Goal: Information Seeking & Learning: Learn about a topic

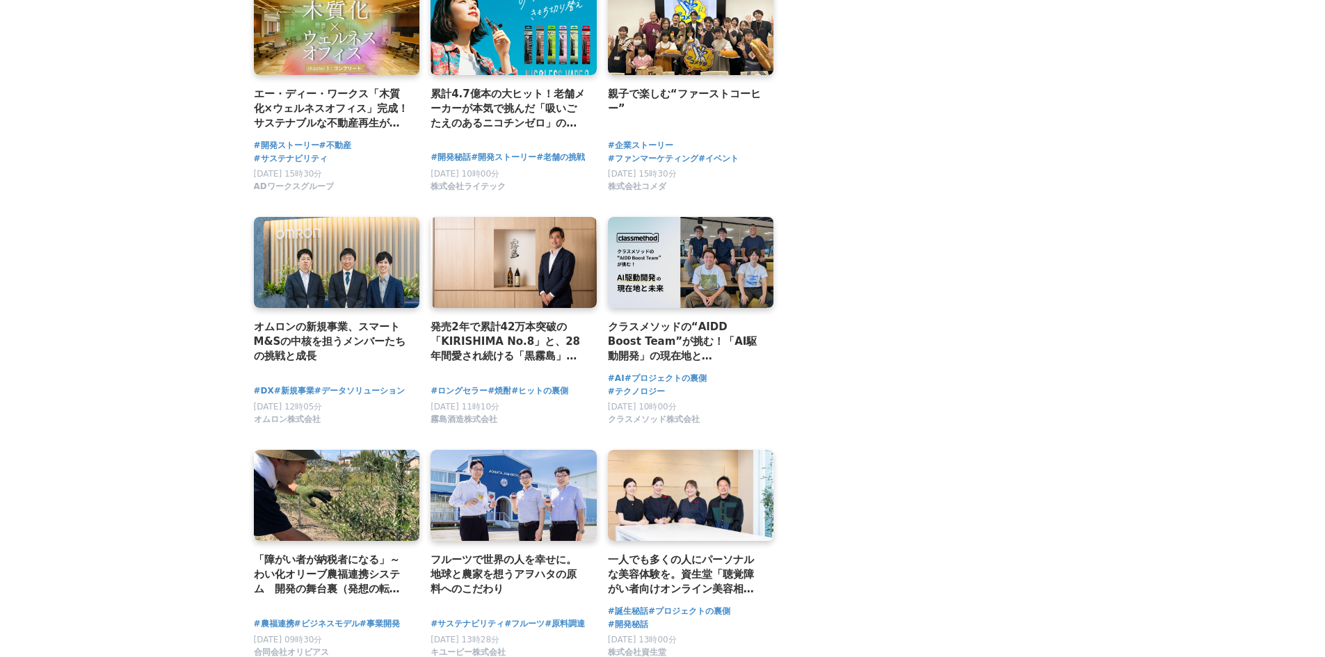
scroll to position [2365, 0]
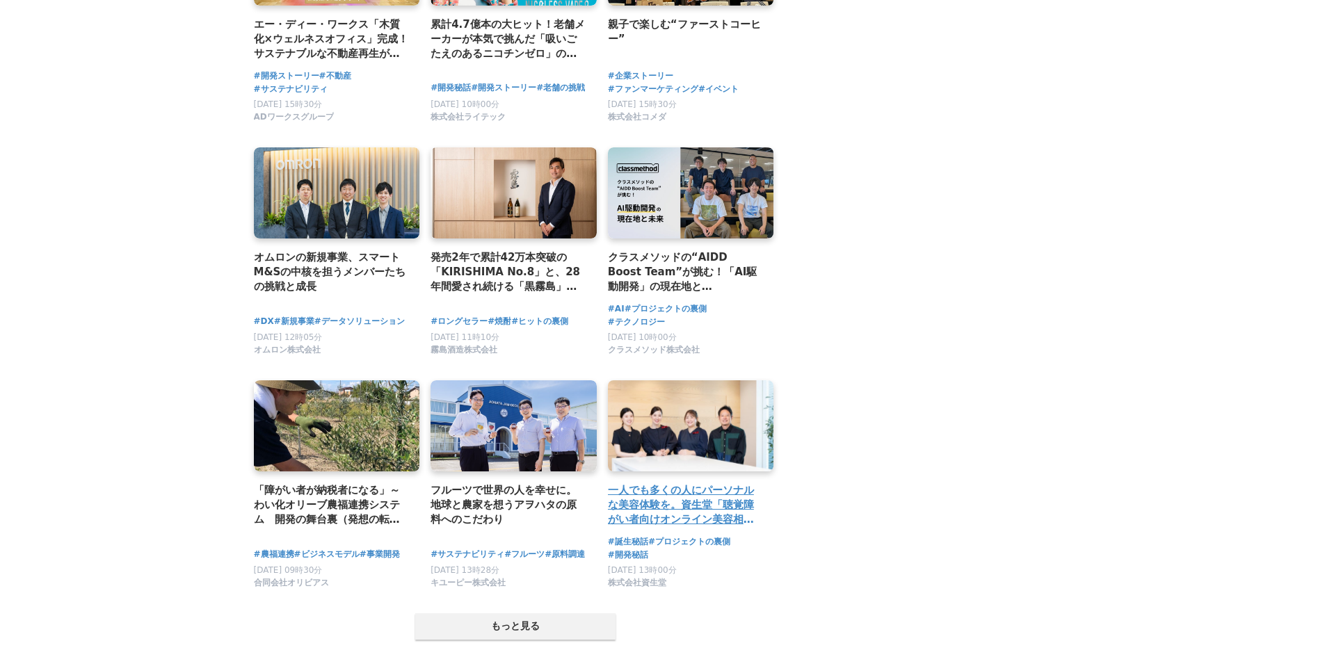
click at [714, 506] on h2 "一人でも多くの人にパーソナルな美容体験を。資生堂「聴覚障がい者向けオンライン美容相談サービス」" at bounding box center [685, 505] width 155 height 45
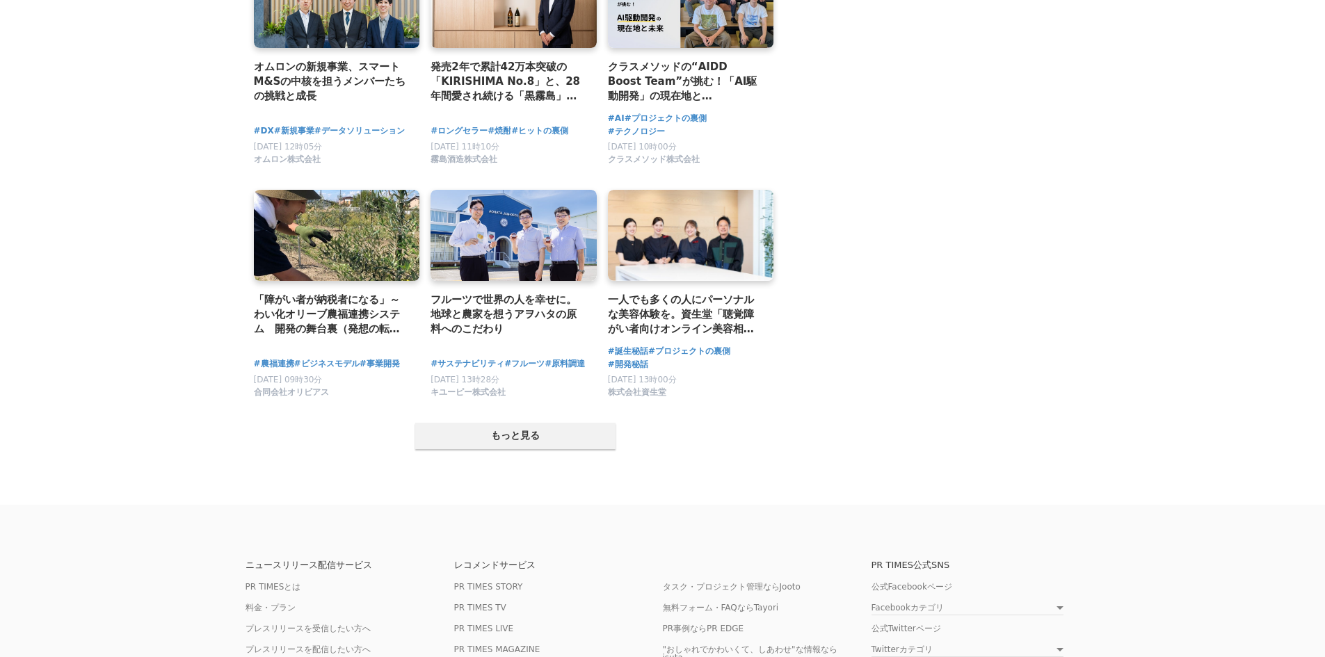
scroll to position [2574, 0]
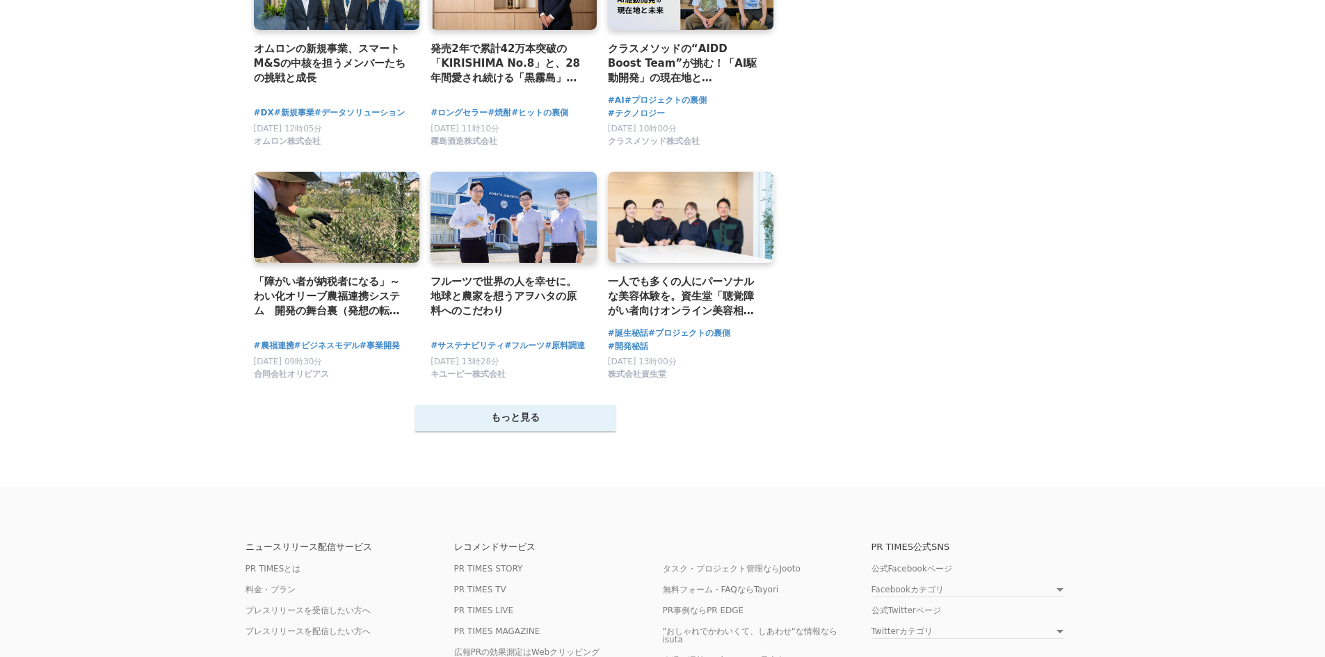
click at [607, 416] on button "もっと見る" at bounding box center [515, 418] width 200 height 26
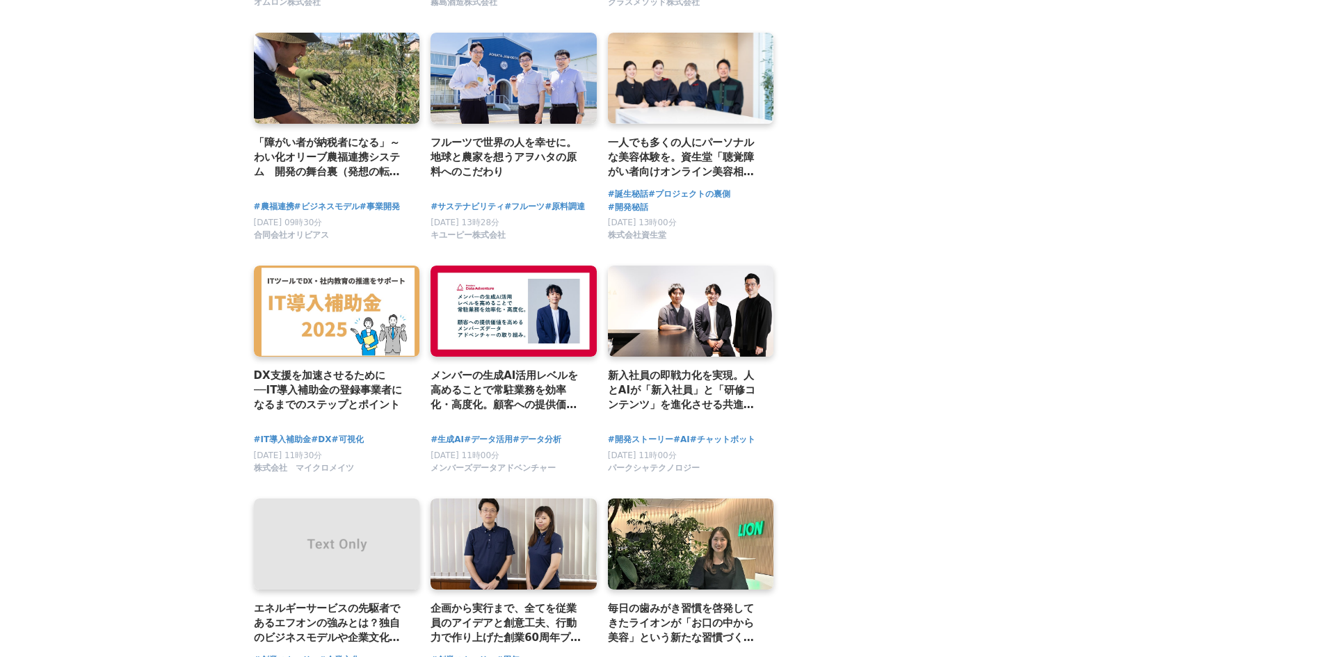
scroll to position [2922, 0]
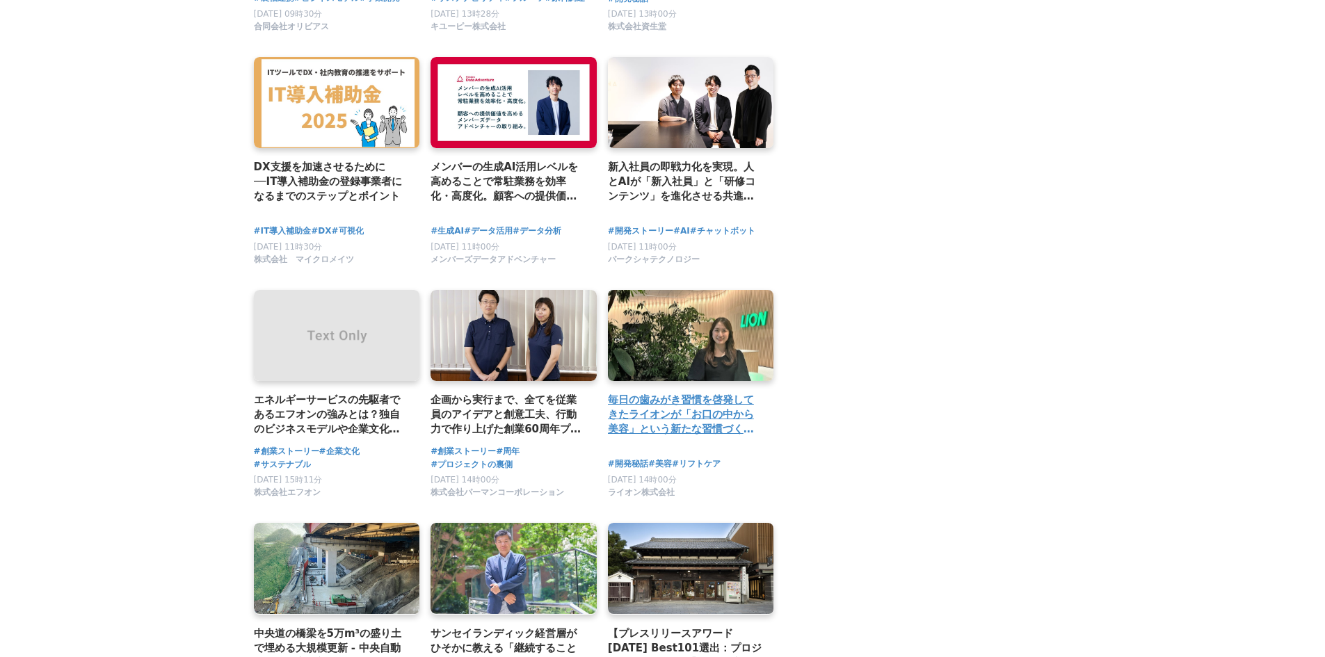
click at [715, 424] on h2 "毎日の歯みがき習慣を啓発してきたライオンが「お口の中から美容」という新たな習慣づくりに挑戦！リベンジに燃える企画者の思いとは" at bounding box center [685, 414] width 155 height 45
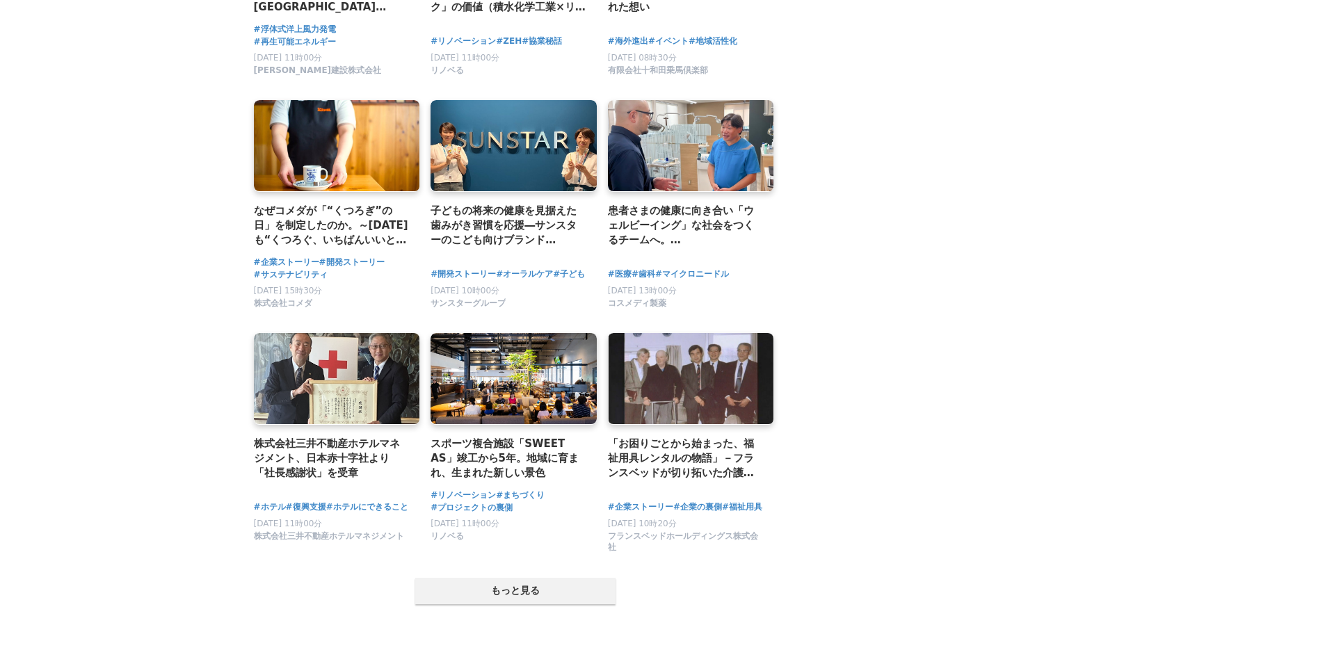
scroll to position [3826, 0]
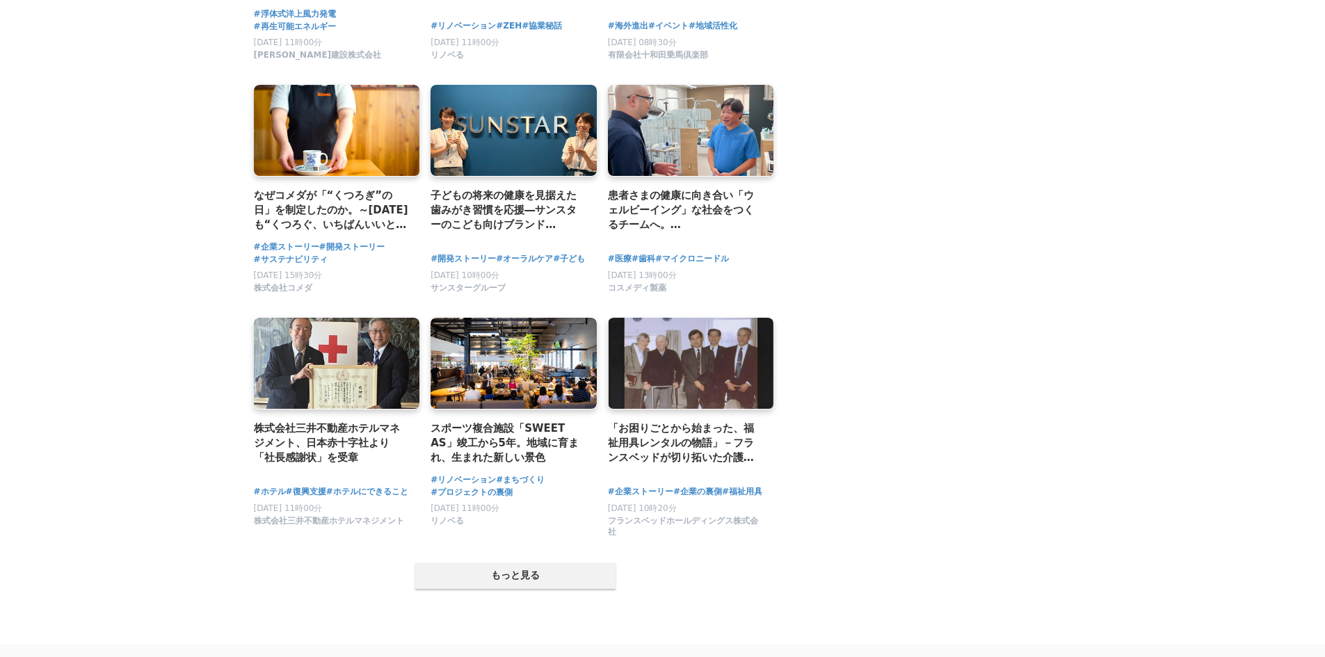
drag, startPoint x: 598, startPoint y: 590, endPoint x: 638, endPoint y: 581, distance: 41.3
click at [598, 589] on button "もっと見る" at bounding box center [515, 576] width 200 height 26
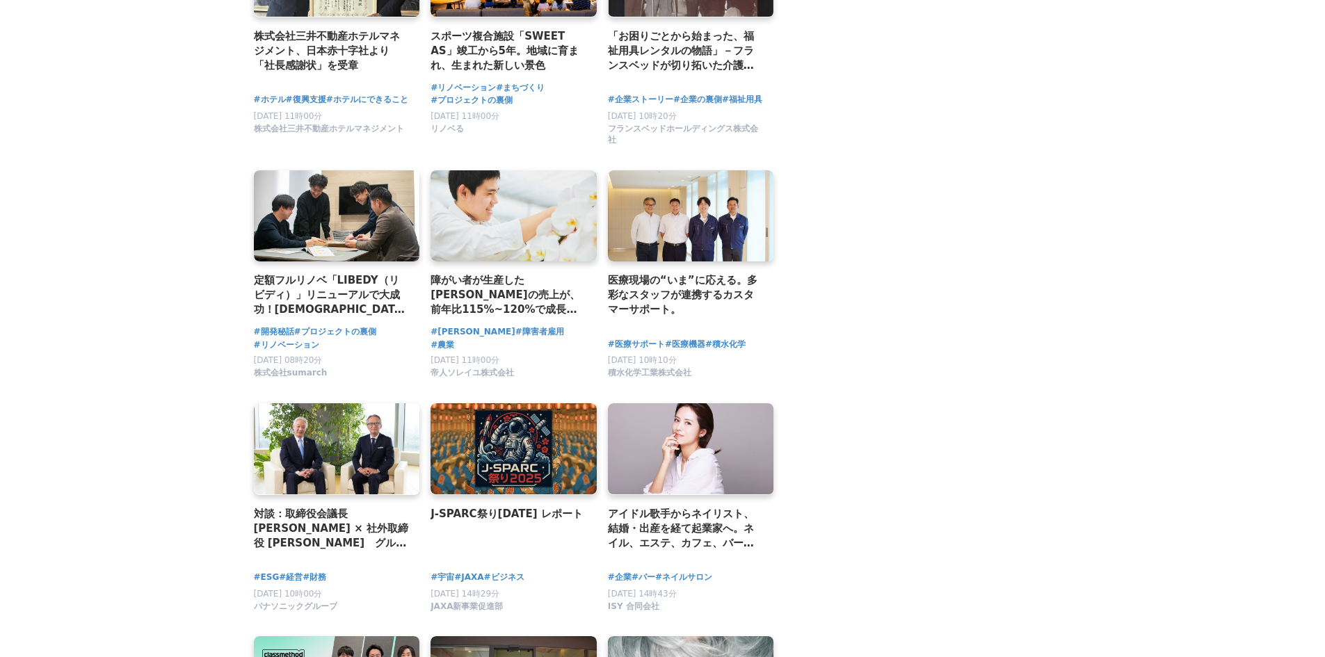
scroll to position [4243, 0]
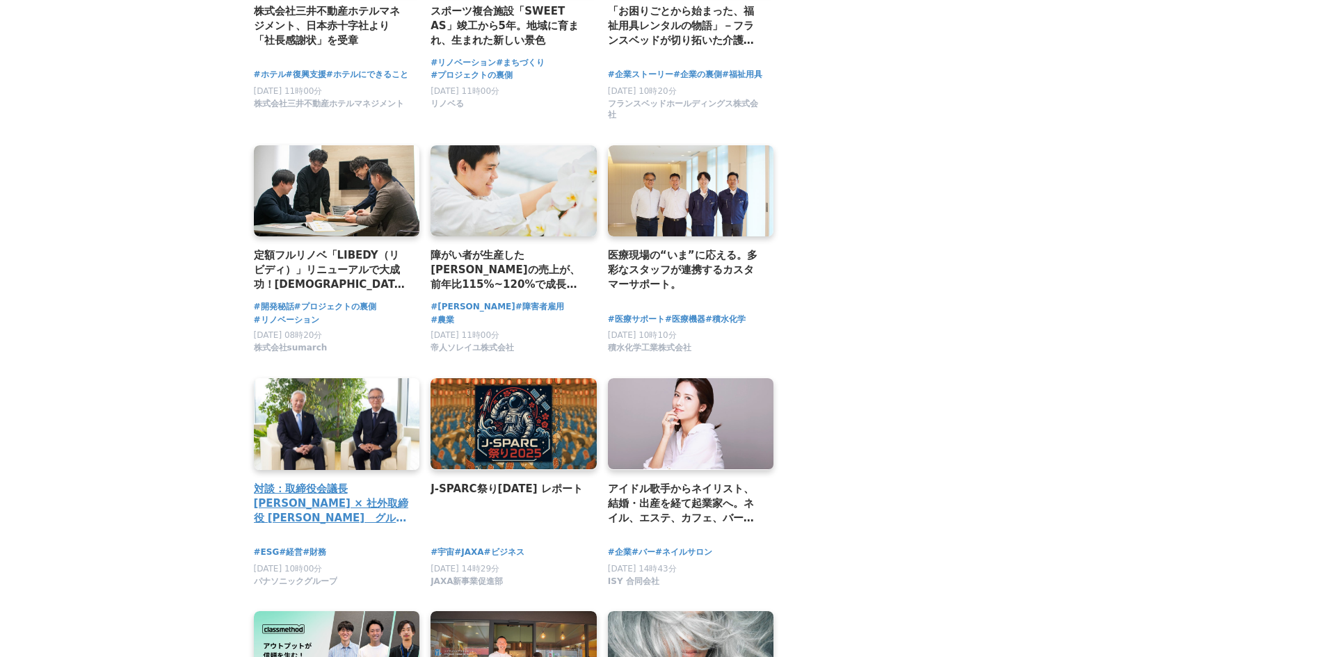
click at [334, 510] on h2 "対談：取締役会議長 澤田道隆氏 × 社外取締役 重富隆介氏　グループ経営改革を支える取締役会の姿" at bounding box center [331, 503] width 155 height 45
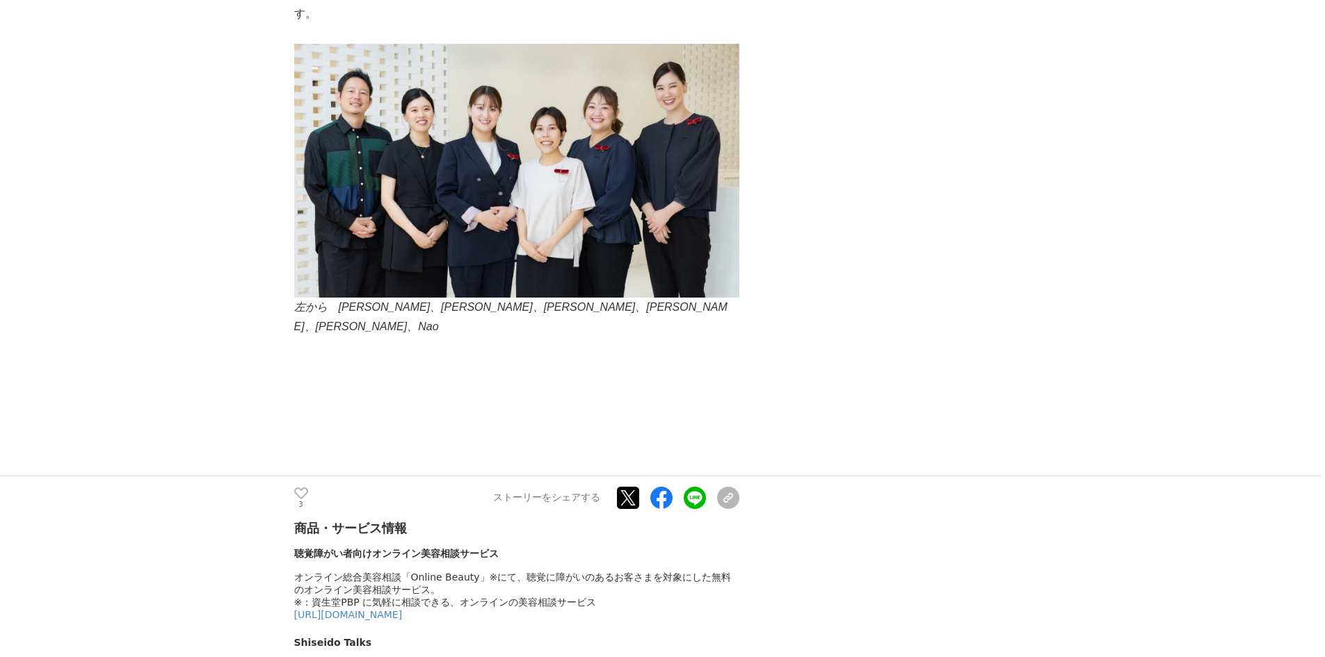
scroll to position [8626, 0]
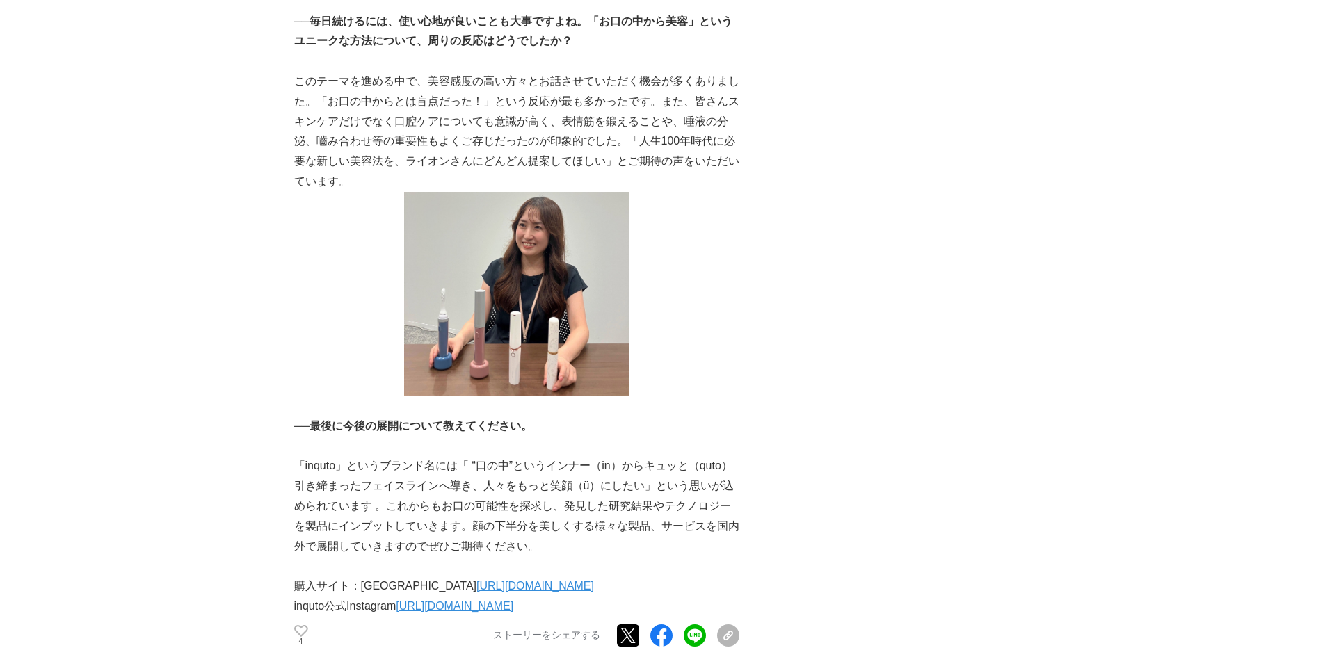
scroll to position [5217, 0]
